Goal: Task Accomplishment & Management: Complete application form

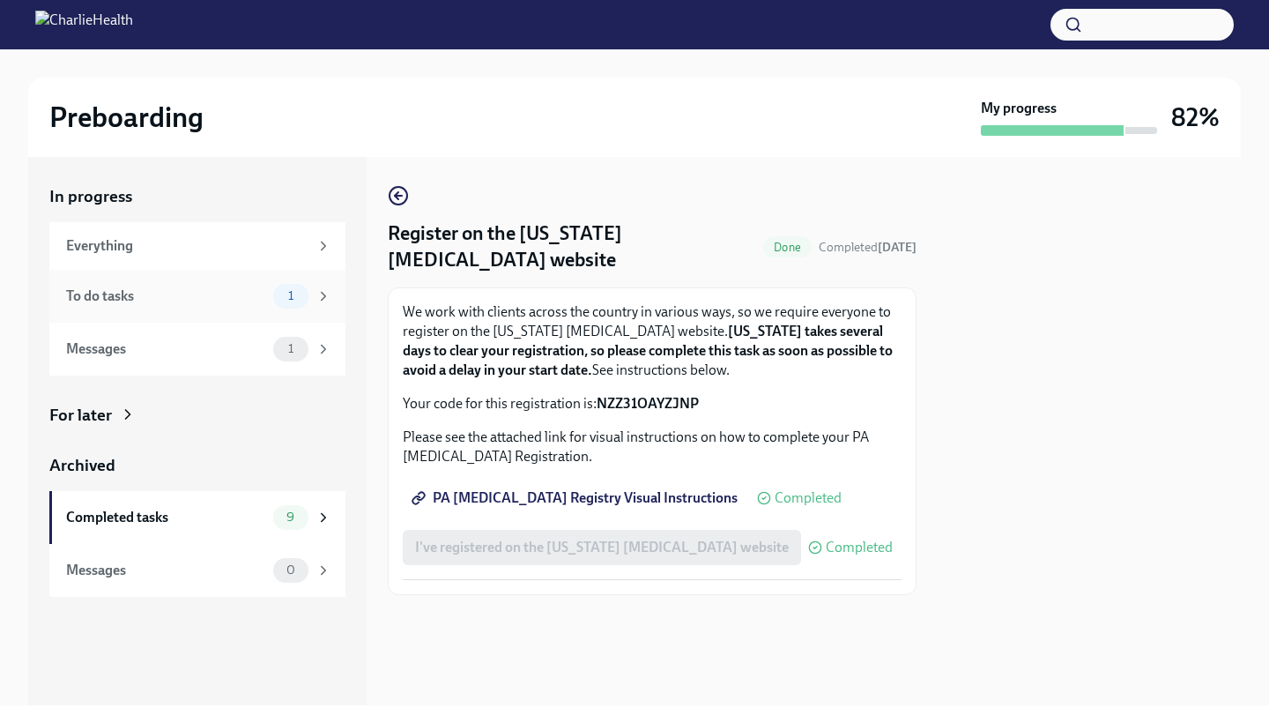
click at [255, 290] on div "To do tasks" at bounding box center [166, 295] width 200 height 19
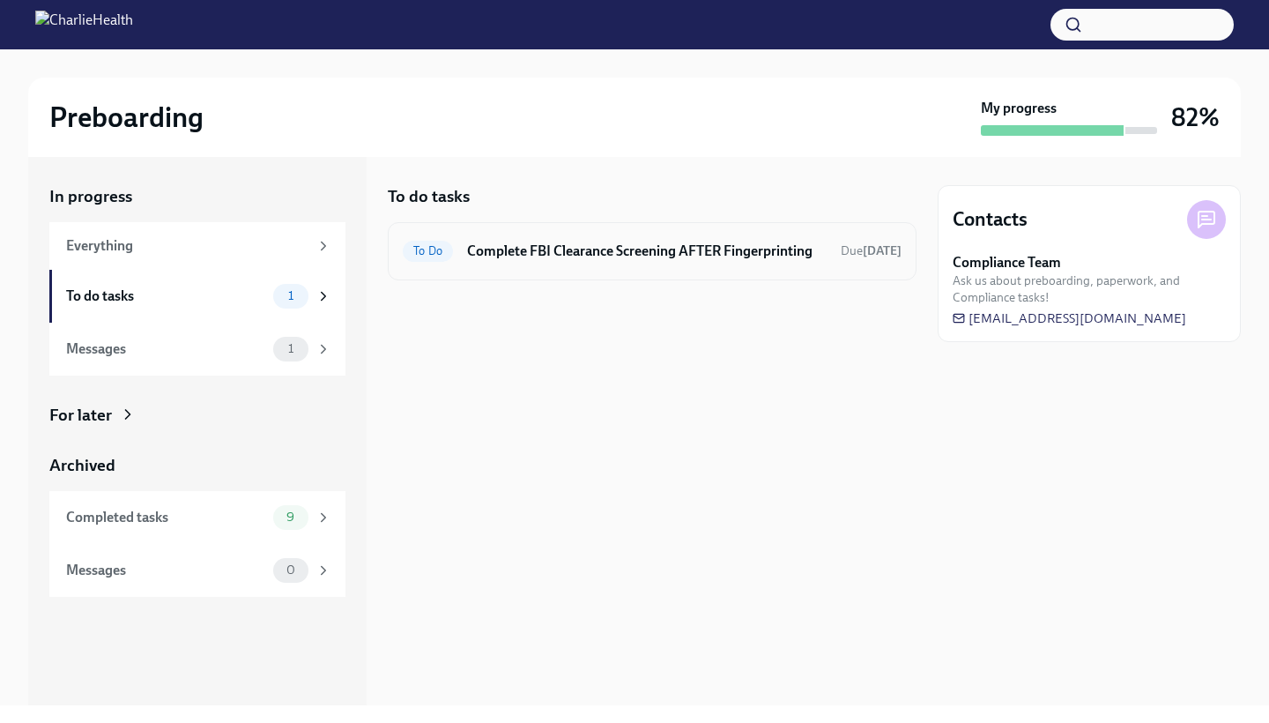
click at [454, 256] on div "To Do Complete FBI Clearance Screening AFTER Fingerprinting Due [DATE]" at bounding box center [652, 251] width 499 height 28
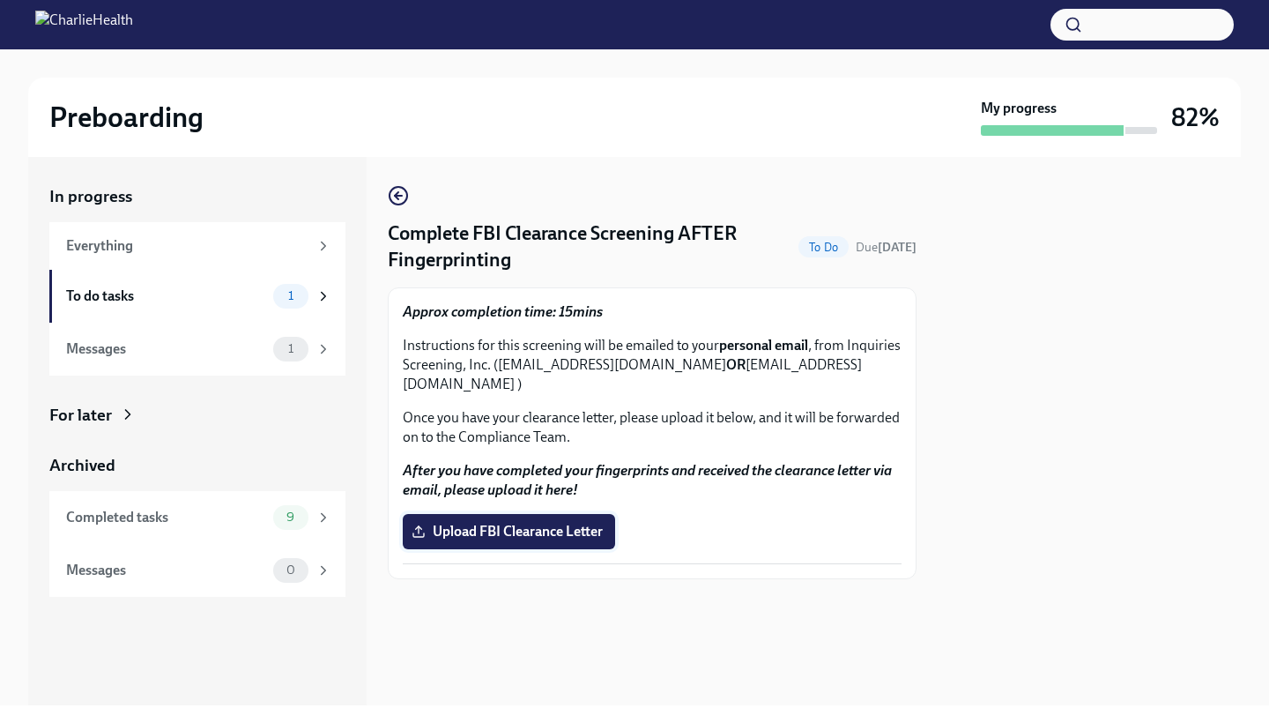
click at [471, 514] on label "Upload FBI Clearance Letter" at bounding box center [509, 531] width 212 height 35
click at [0, 0] on input "Upload FBI Clearance Letter" at bounding box center [0, 0] width 0 height 0
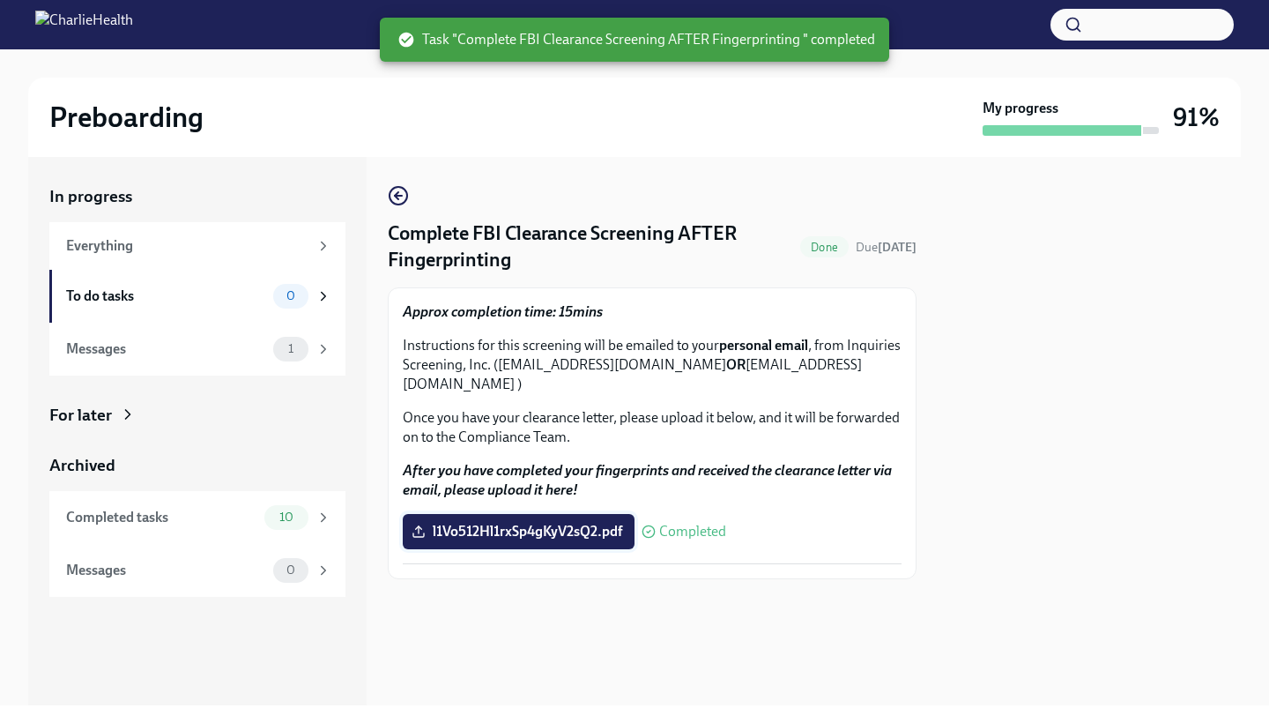
click at [491, 523] on span "l1Vo512Hl1rxSp4gKyV2sQ2.pdf" at bounding box center [518, 532] width 207 height 18
click at [0, 0] on input "l1Vo512Hl1rxSp4gKyV2sQ2.pdf" at bounding box center [0, 0] width 0 height 0
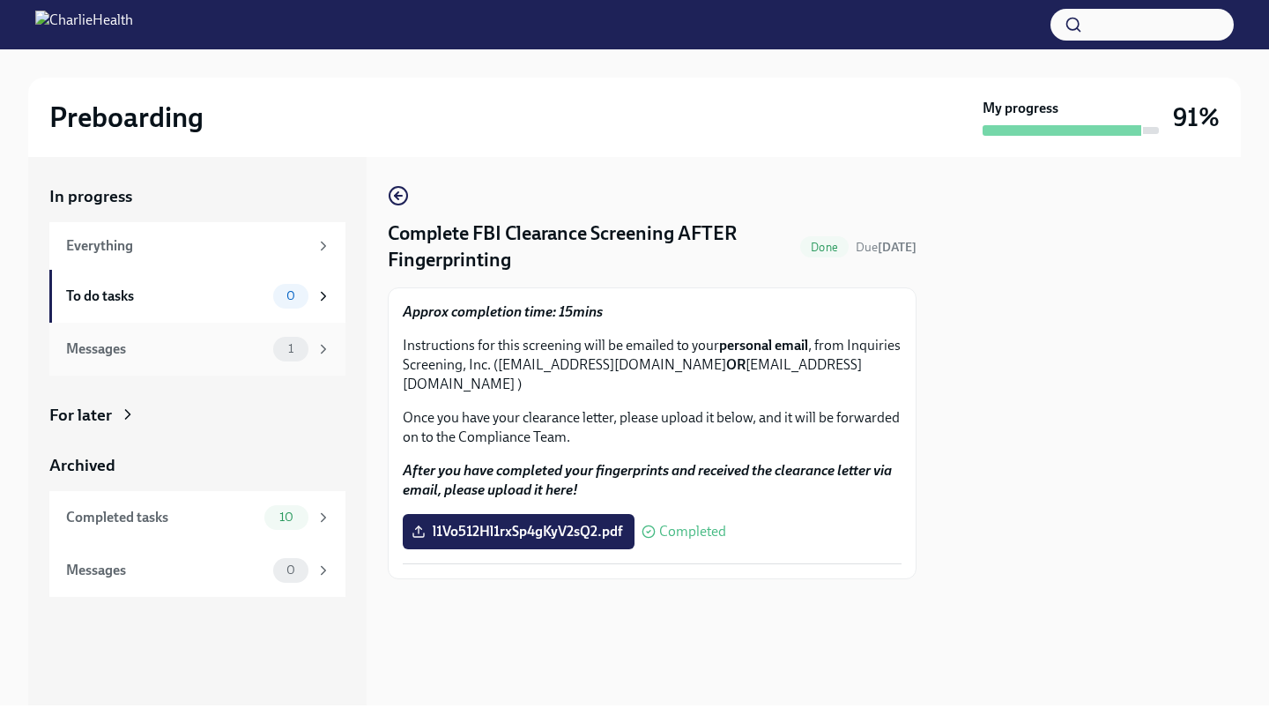
click at [247, 347] on div "Messages" at bounding box center [166, 348] width 200 height 19
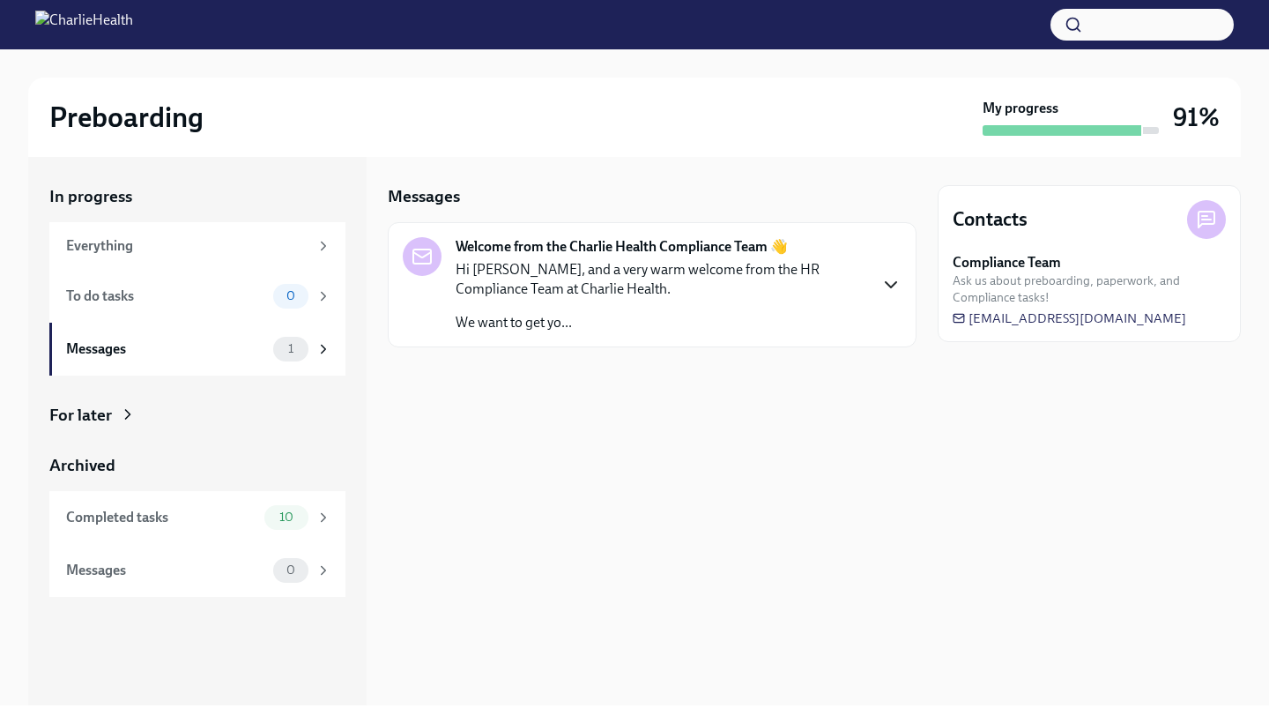
click at [889, 274] on icon "button" at bounding box center [890, 284] width 21 height 21
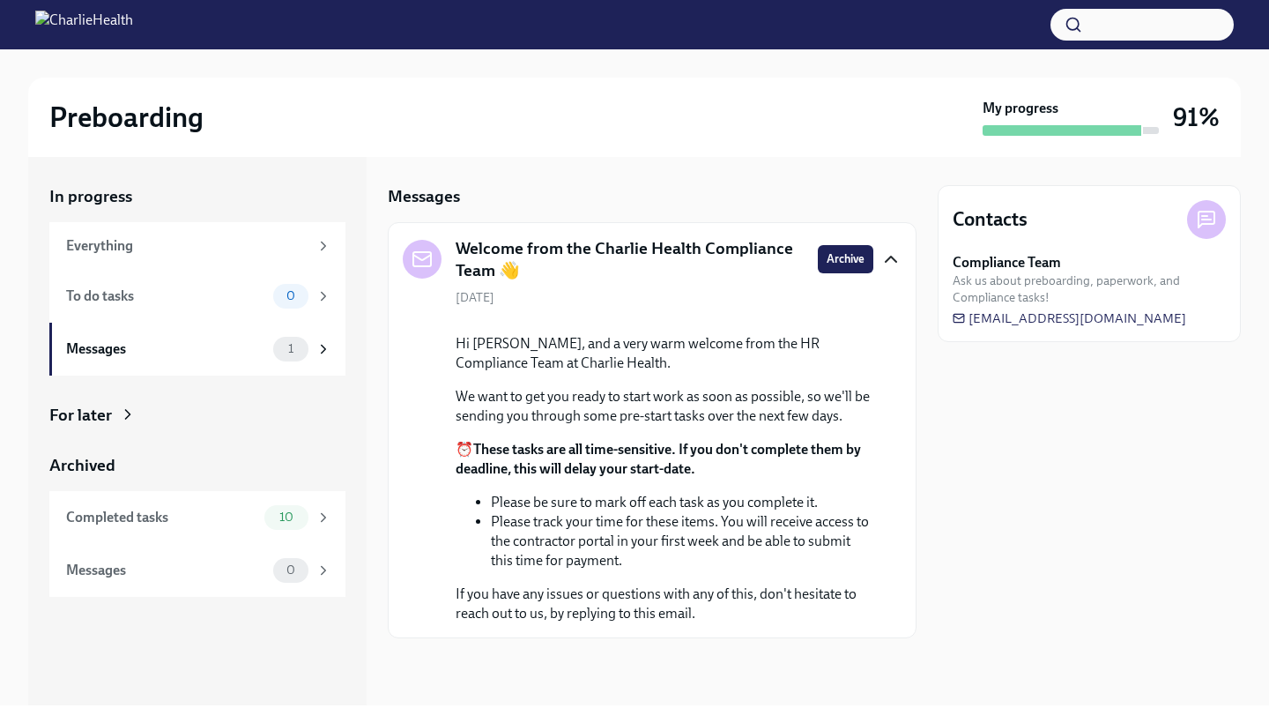
scroll to position [123, 0]
click at [196, 516] on div "Completed tasks" at bounding box center [161, 517] width 191 height 19
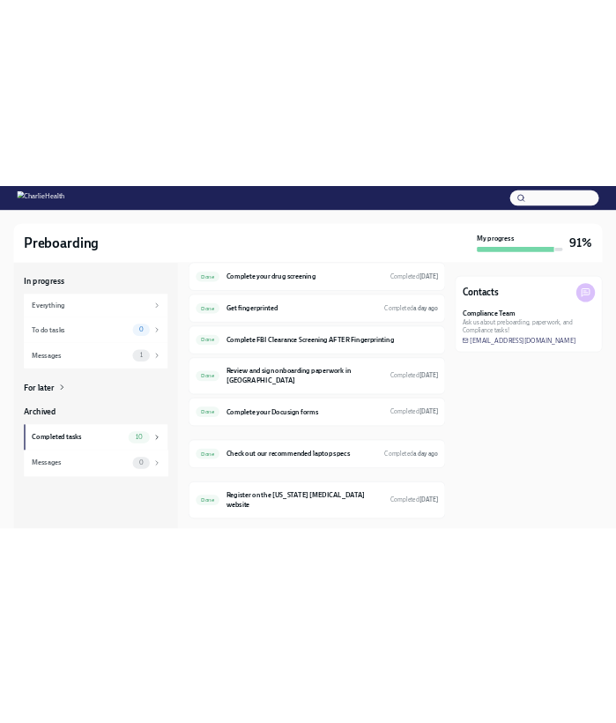
scroll to position [260, 0]
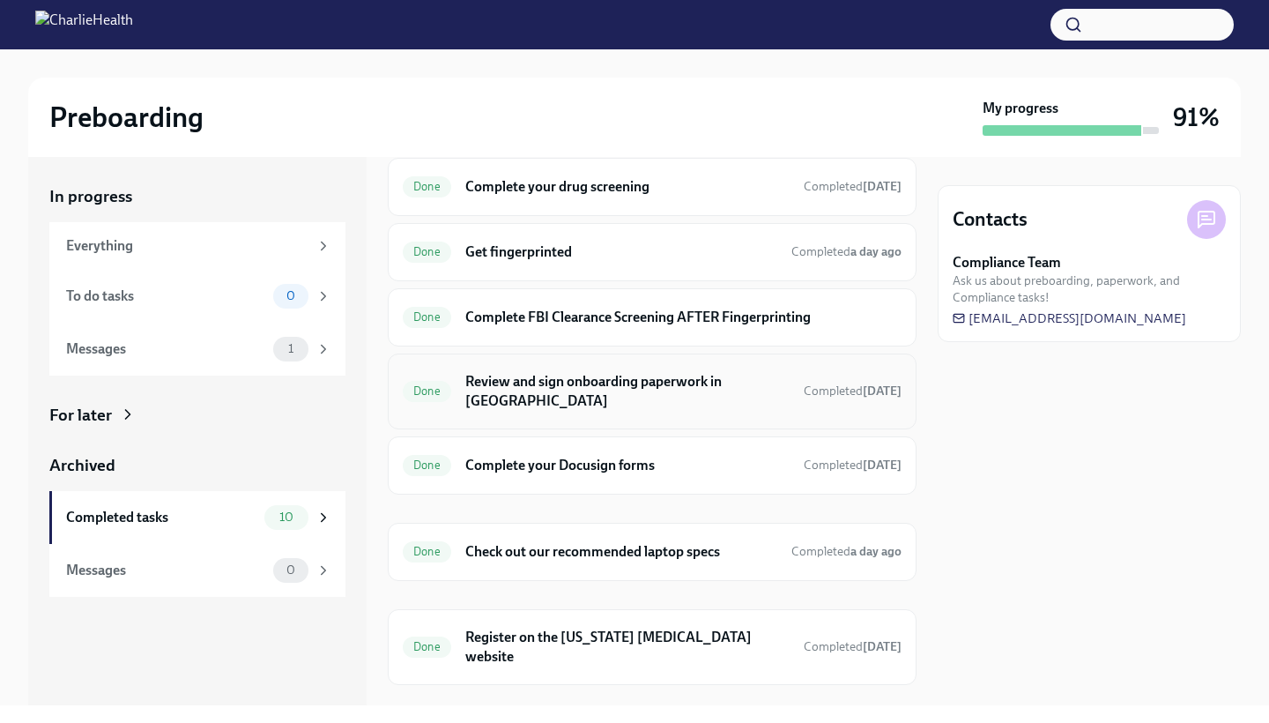
click at [675, 382] on h6 "Review and sign onboarding paperwork in [GEOGRAPHIC_DATA]" at bounding box center [627, 391] width 324 height 39
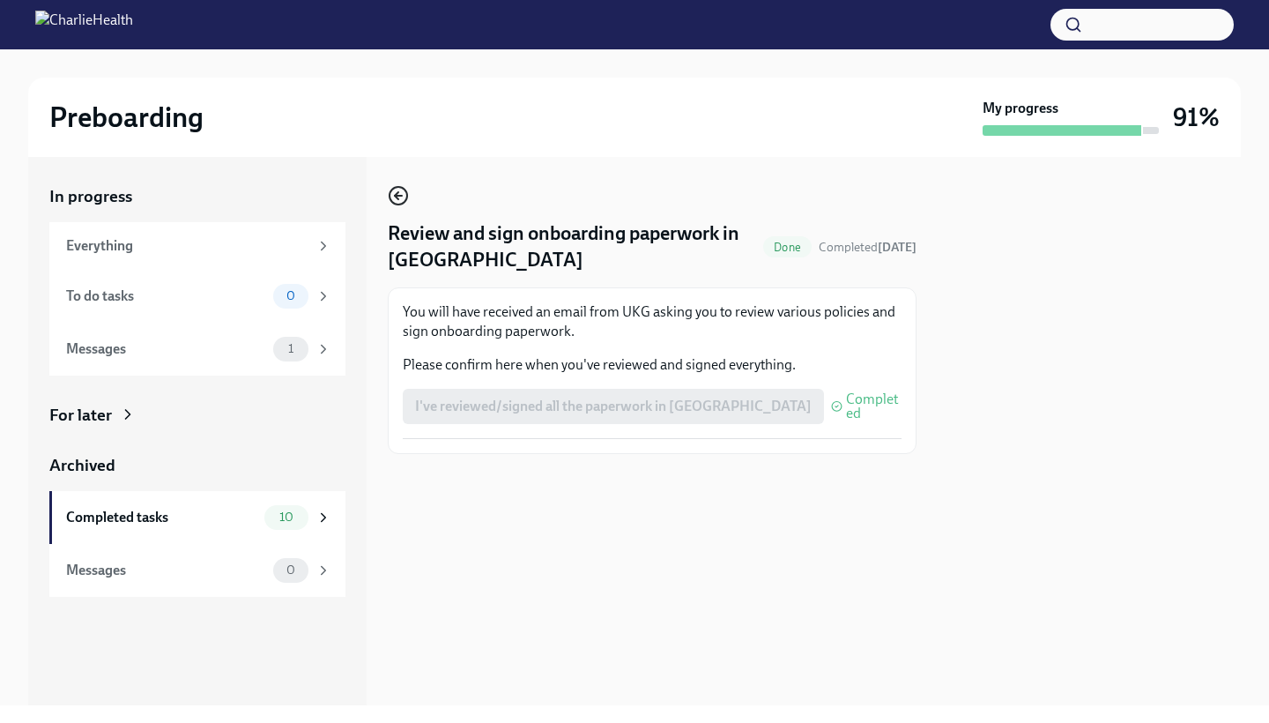
click at [391, 191] on circle "button" at bounding box center [398, 196] width 18 height 18
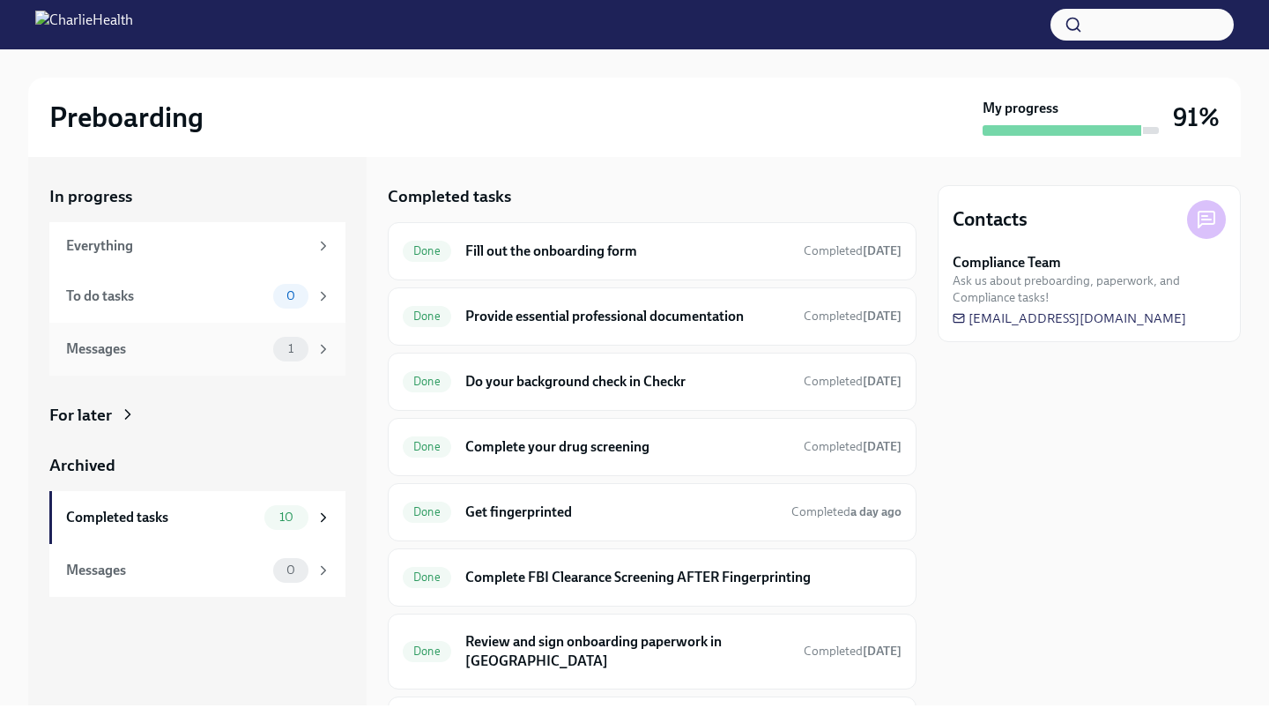
click at [263, 352] on div "Messages" at bounding box center [166, 348] width 200 height 19
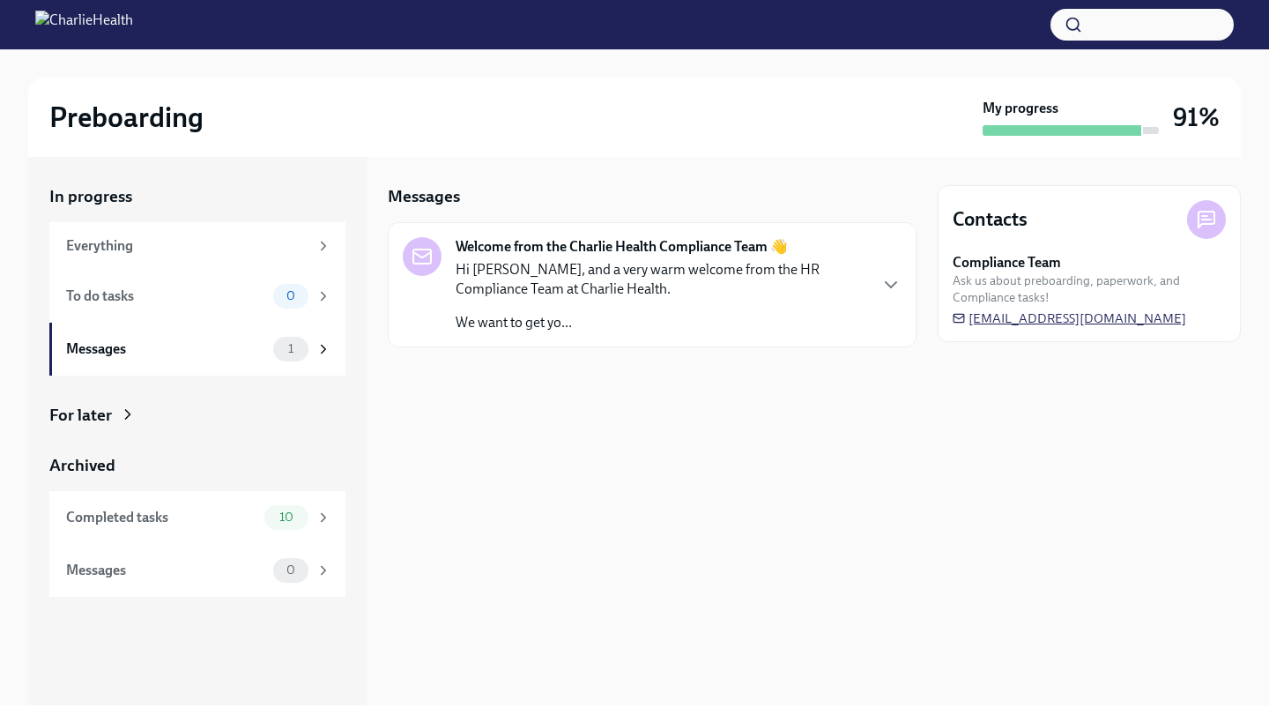
click at [997, 321] on span "[EMAIL_ADDRESS][DOMAIN_NAME]" at bounding box center [1070, 318] width 234 height 18
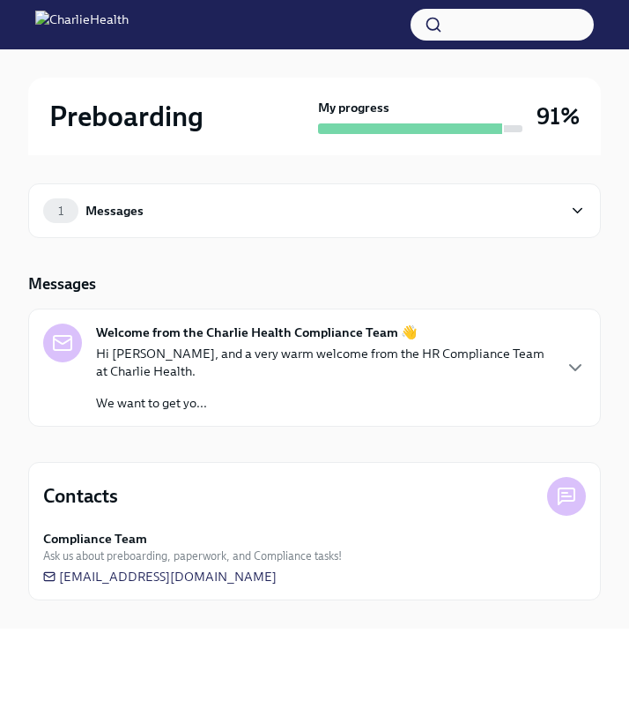
click at [427, 130] on div at bounding box center [410, 128] width 184 height 11
click at [569, 208] on icon at bounding box center [577, 211] width 17 height 18
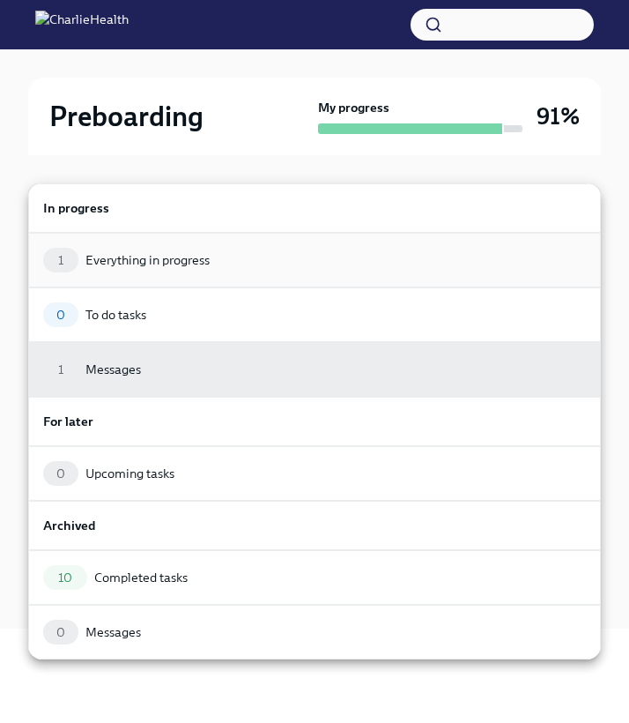
click at [213, 263] on div "1 Everything in progress" at bounding box center [314, 260] width 543 height 25
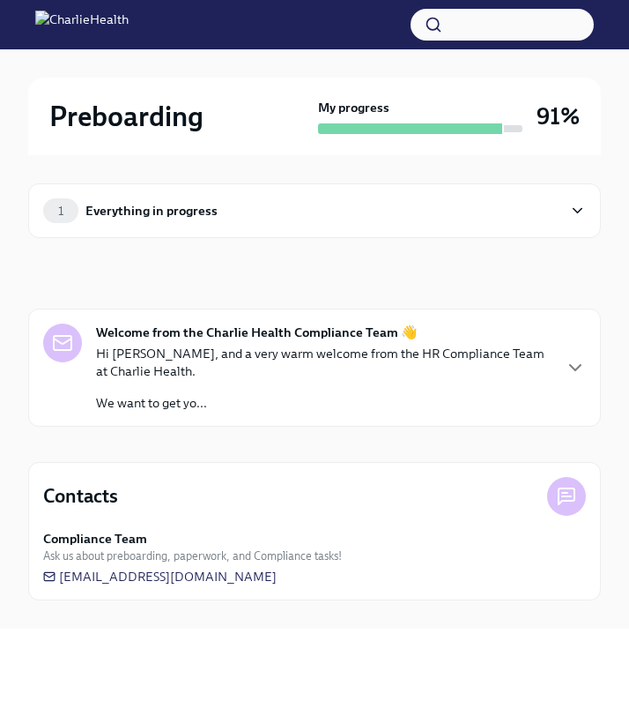
click at [365, 220] on div "1 Everything in progress" at bounding box center [302, 210] width 519 height 25
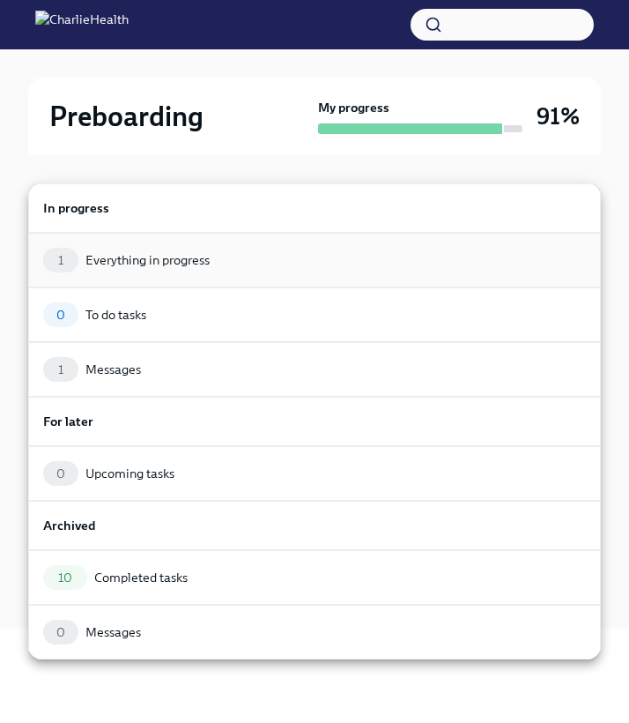
click at [321, 243] on div "1 Everything in progress" at bounding box center [314, 260] width 573 height 55
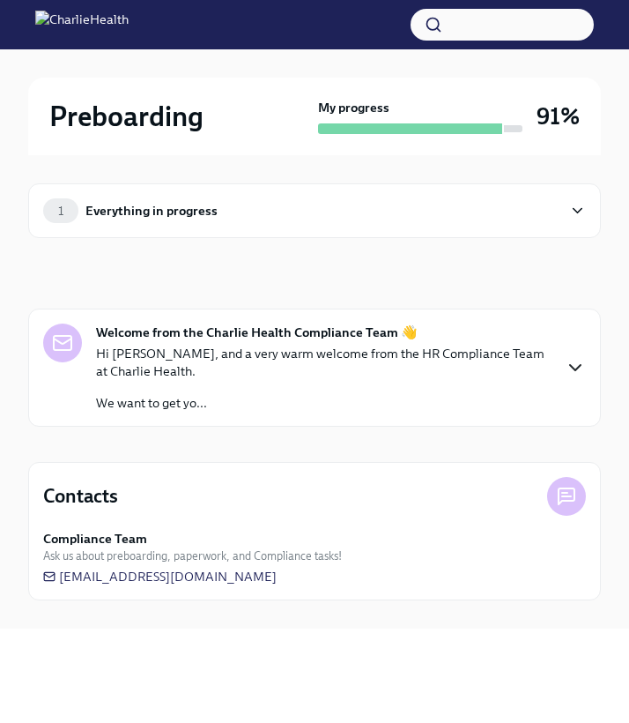
click at [566, 359] on icon "button" at bounding box center [575, 367] width 21 height 21
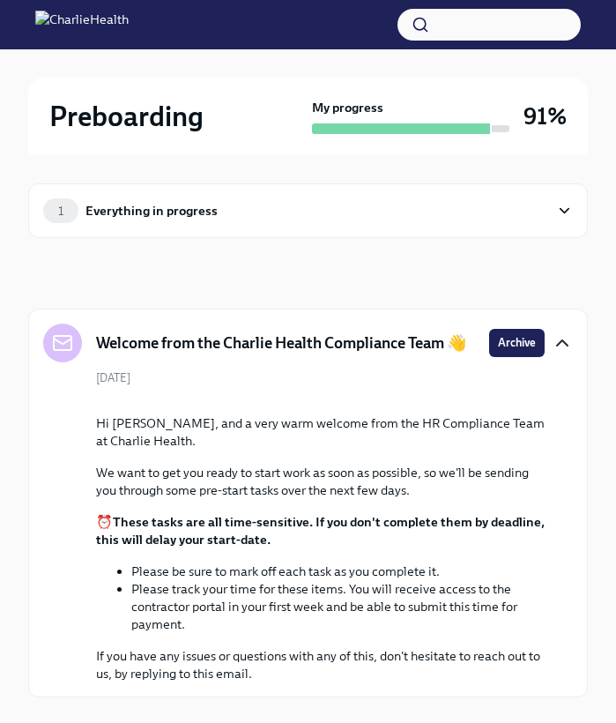
click at [256, 400] on button "Zoom image" at bounding box center [320, 400] width 449 height 0
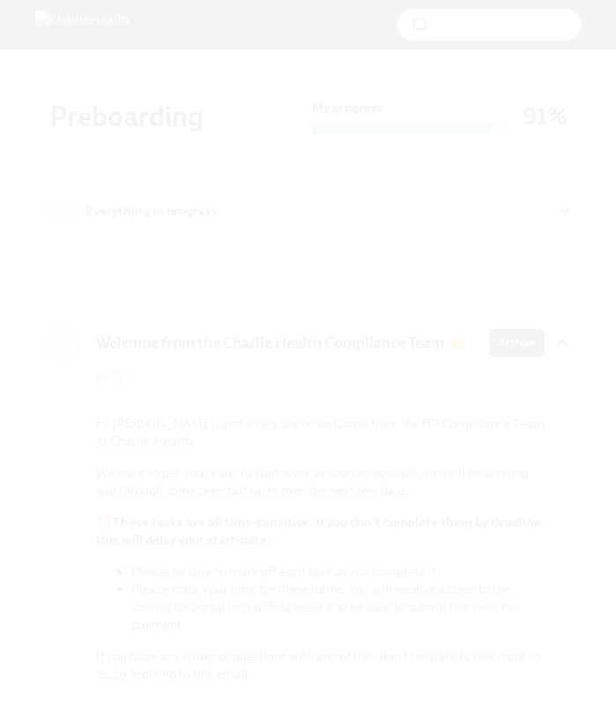
click at [265, 479] on button "Unzoom image" at bounding box center [308, 361] width 616 height 723
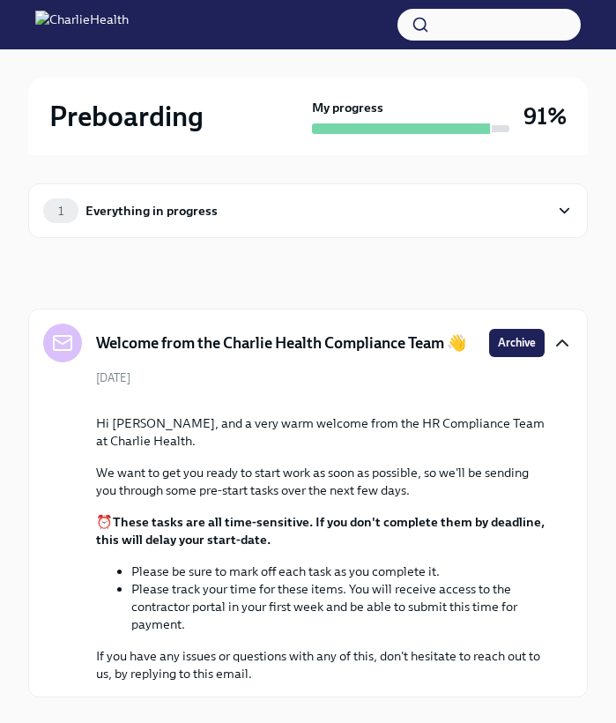
click at [169, 215] on div "Everything in progress" at bounding box center [151, 210] width 132 height 19
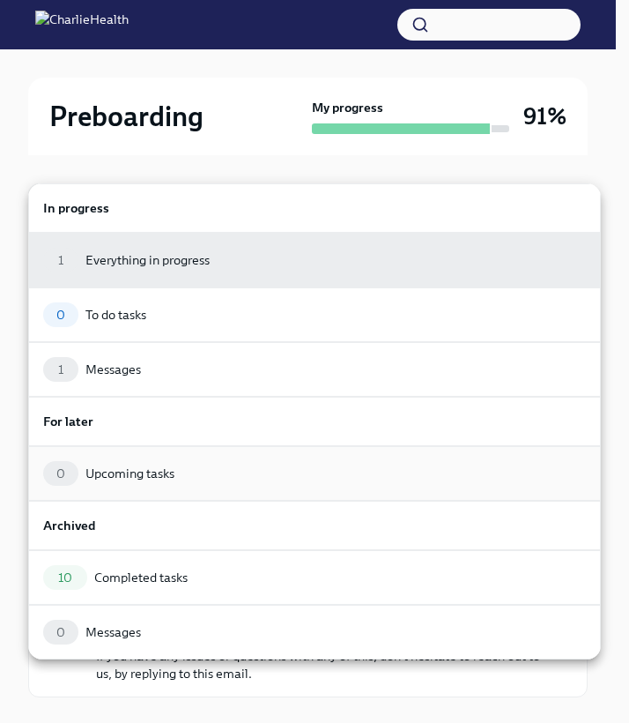
click at [159, 470] on div "Upcoming tasks" at bounding box center [129, 473] width 89 height 18
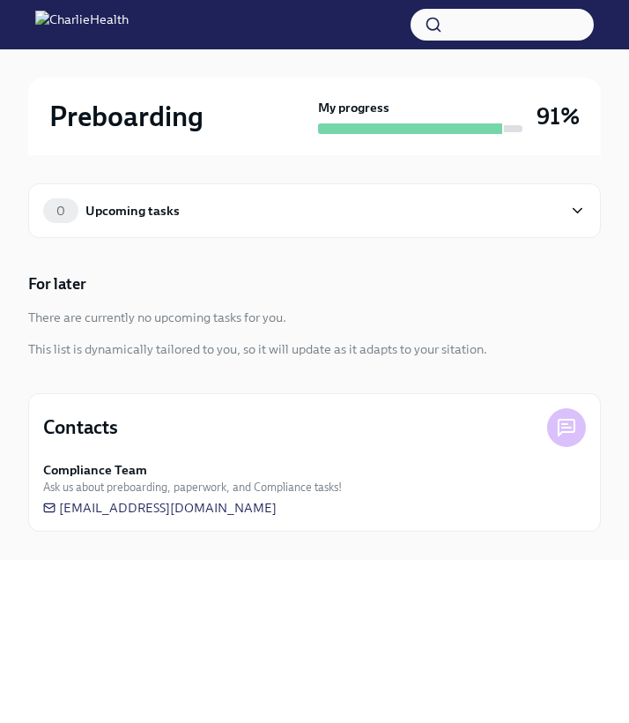
click at [475, 342] on div "This list is dynamically tailored to you, so it will update as it adapts to you…" at bounding box center [257, 349] width 459 height 18
click at [582, 209] on icon at bounding box center [578, 211] width 9 height 4
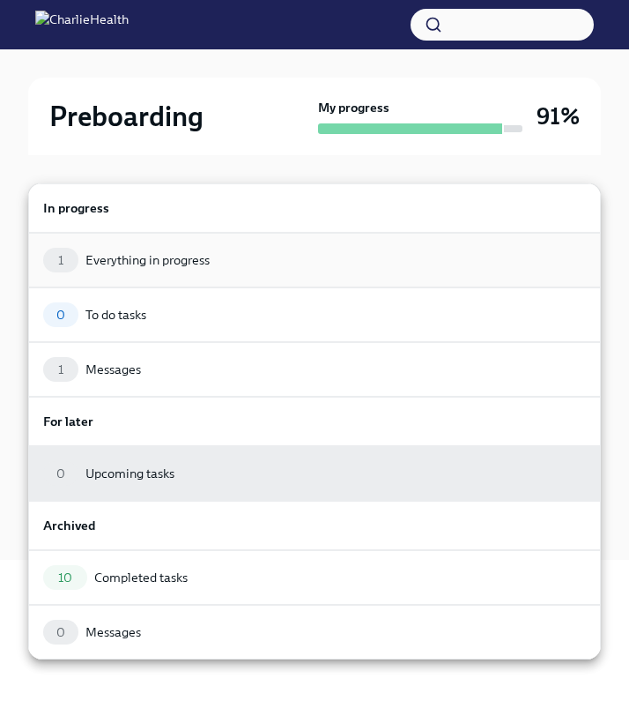
click at [271, 268] on div "1 Everything in progress" at bounding box center [314, 260] width 543 height 25
